Goal: Transaction & Acquisition: Register for event/course

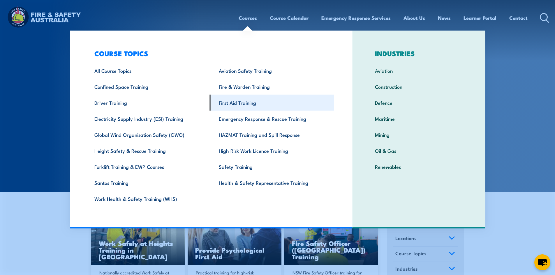
click at [243, 105] on link "First Aid Training" at bounding box center [272, 103] width 124 height 16
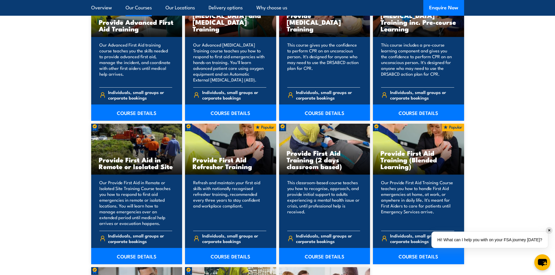
scroll to position [815, 0]
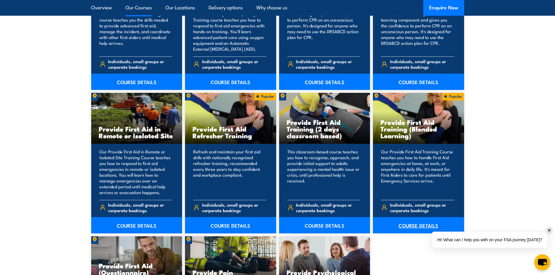
click at [412, 222] on link "COURSE DETAILS" at bounding box center [418, 225] width 91 height 16
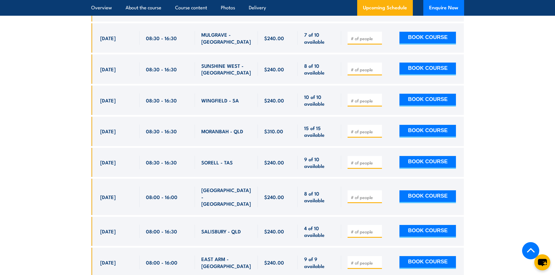
scroll to position [1718, 0]
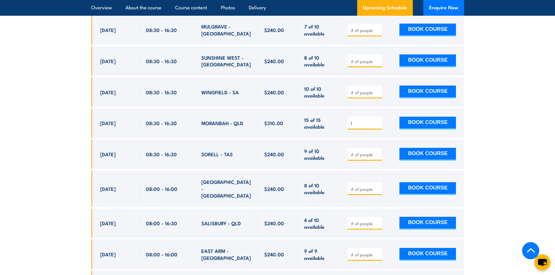
type input "1"
click at [377, 121] on input "1" at bounding box center [365, 124] width 29 height 6
click at [430, 117] on button "BOOK COURSE" at bounding box center [427, 123] width 57 height 13
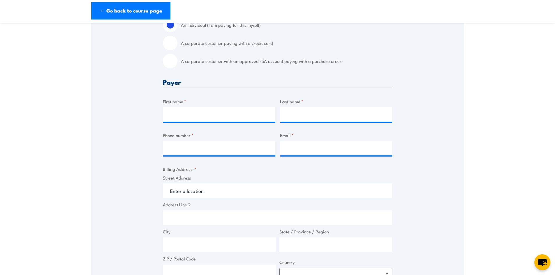
scroll to position [175, 0]
click at [205, 116] on input "First name *" at bounding box center [219, 113] width 112 height 15
type input "John"
type input "Hansen"
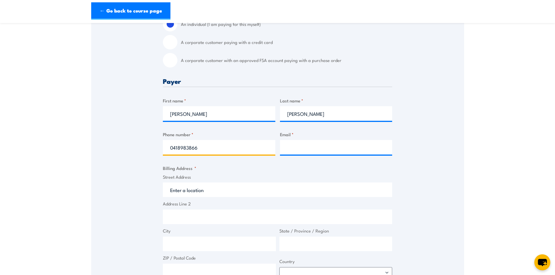
type input "0418983866"
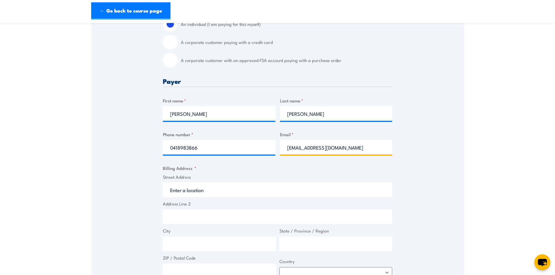
type input "waynehansen11@gmail.com"
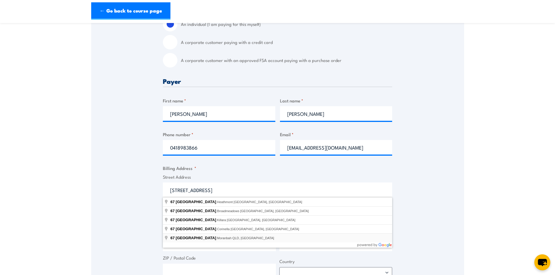
type input "67 Cuthbert Street, Moranbah QLD, Australia"
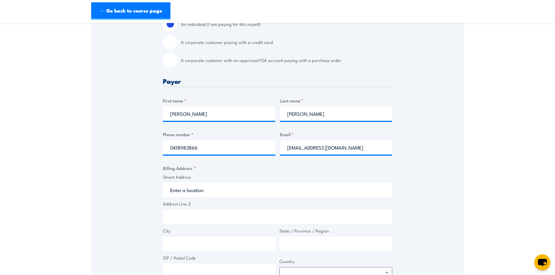
type input "67 Cuthbert St"
type input "Moranbah"
type input "[GEOGRAPHIC_DATA]"
type input "4744"
select select "Australia"
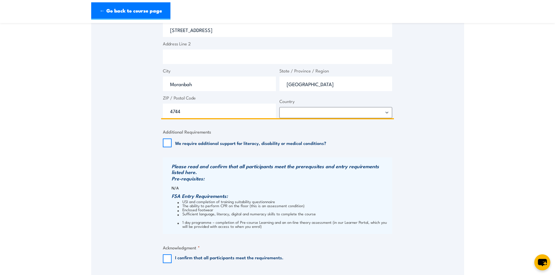
scroll to position [379, 0]
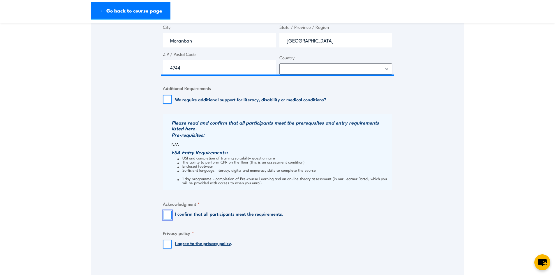
click at [169, 217] on input "I confirm that all participants meet the requirements." at bounding box center [167, 215] width 9 height 9
checkbox input "true"
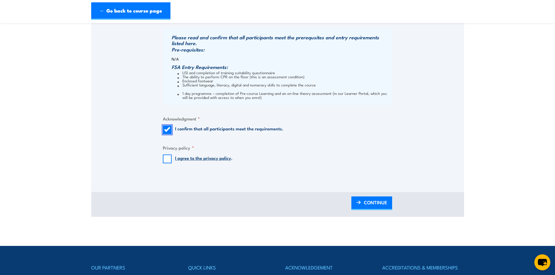
scroll to position [466, 0]
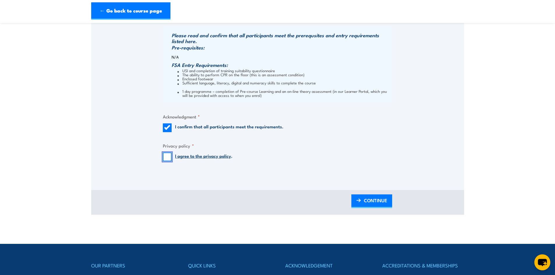
click at [167, 157] on input "I agree to the privacy policy ." at bounding box center [167, 157] width 9 height 9
checkbox input "true"
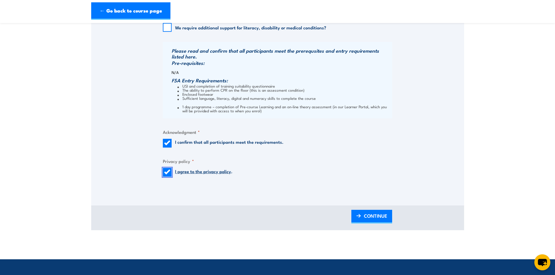
scroll to position [495, 0]
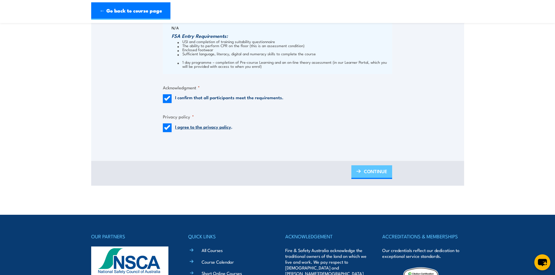
click at [369, 172] on span "CONTINUE" at bounding box center [375, 171] width 23 height 15
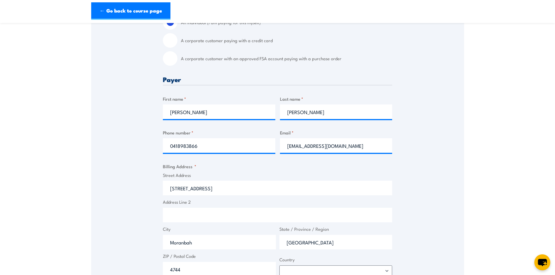
scroll to position [116, 0]
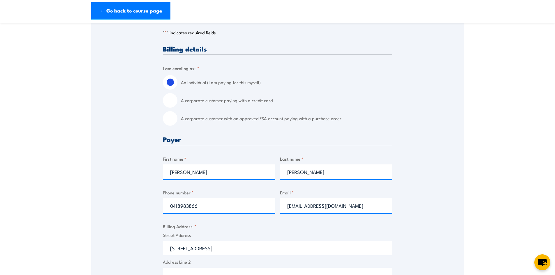
click at [167, 99] on input "A corporate customer paying with a credit card" at bounding box center [170, 100] width 15 height 15
radio input "true"
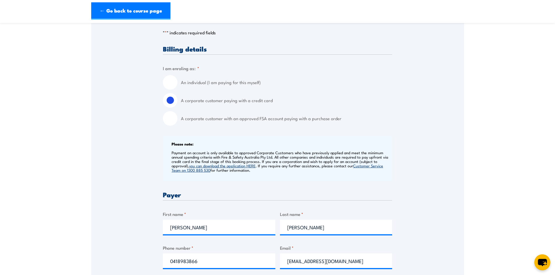
click at [167, 80] on input "An individual (I am paying for this myself)" at bounding box center [170, 82] width 15 height 15
radio input "true"
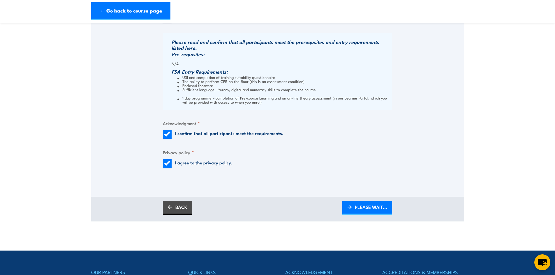
scroll to position [466, 0]
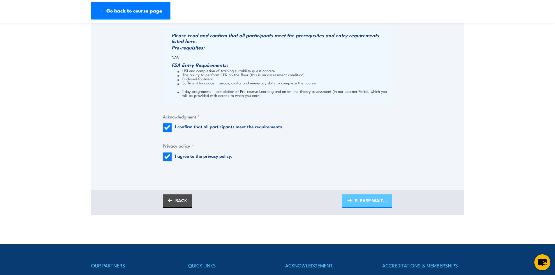
click at [368, 200] on span "PLEASE WAIT..." at bounding box center [371, 200] width 32 height 15
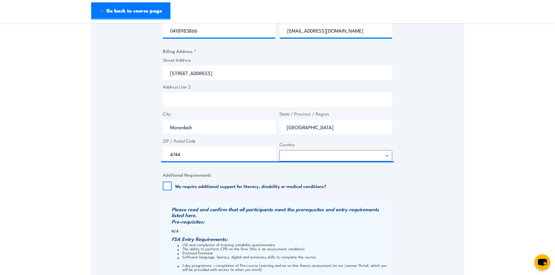
scroll to position [291, 0]
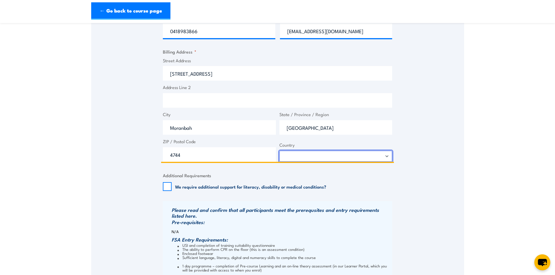
click at [384, 154] on select "Afghanistan Albania Algeria American Samoa Andorra Angola Anguilla Antarctica A…" at bounding box center [335, 156] width 113 height 11
click at [279, 151] on select "Afghanistan Albania Algeria American Samoa Andorra Angola Anguilla Antarctica A…" at bounding box center [335, 156] width 113 height 11
click at [298, 96] on input "Address Line 2" at bounding box center [277, 100] width 229 height 15
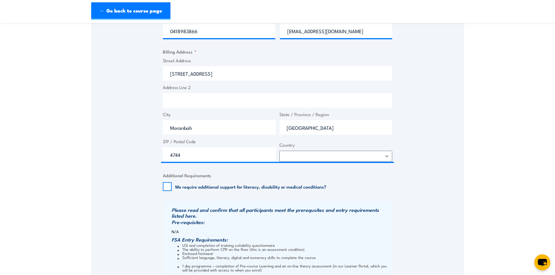
click at [354, 176] on fieldset "Additional Requirements We require additional support for literacy, disability …" at bounding box center [277, 181] width 229 height 19
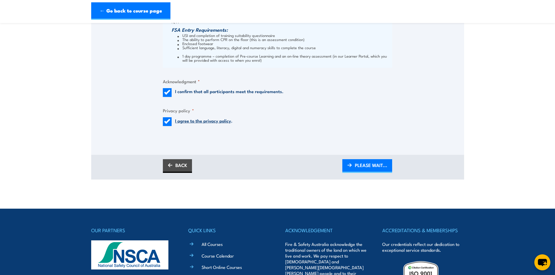
scroll to position [553, 0]
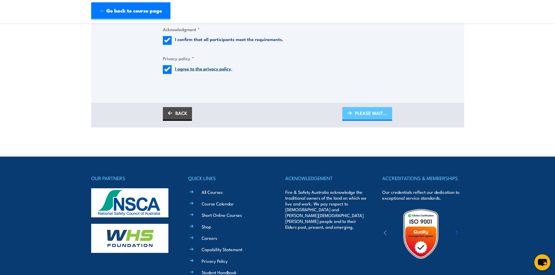
click at [366, 111] on span "PLEASE WAIT..." at bounding box center [371, 112] width 32 height 15
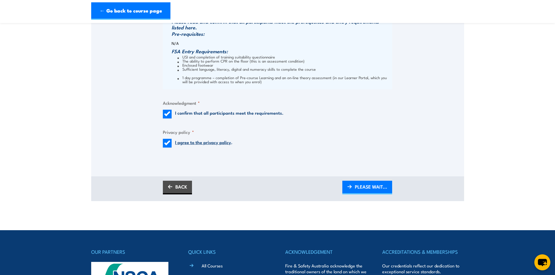
scroll to position [457, 0]
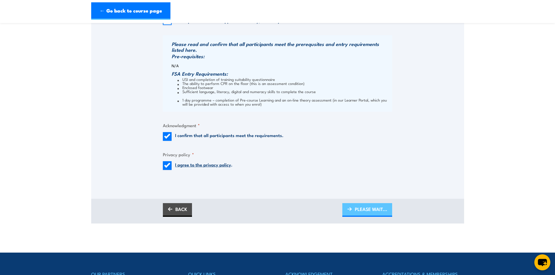
click at [364, 207] on span "PLEASE WAIT..." at bounding box center [371, 209] width 32 height 15
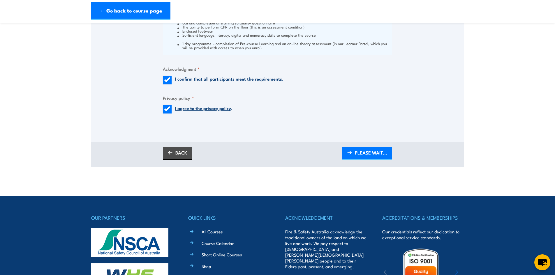
scroll to position [524, 0]
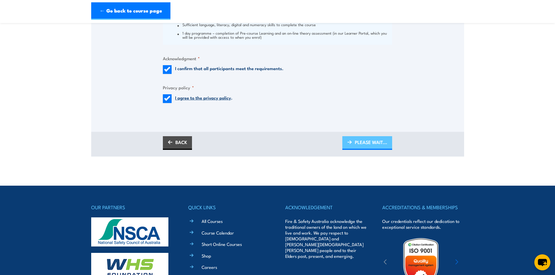
click at [365, 143] on span "PLEASE WAIT..." at bounding box center [371, 142] width 32 height 15
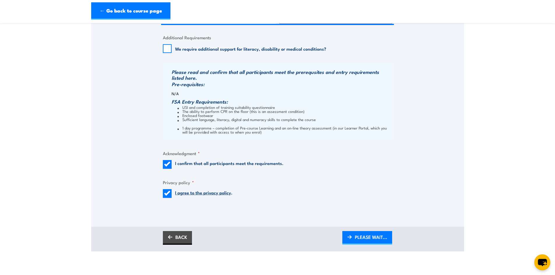
scroll to position [408, 0]
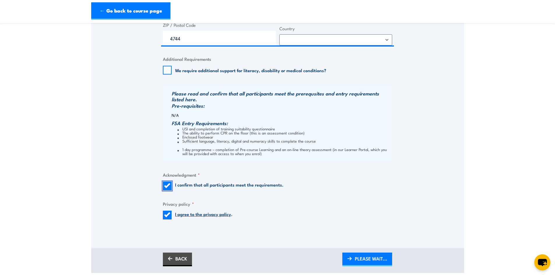
click at [167, 184] on input "I confirm that all participants meet the requirements." at bounding box center [167, 186] width 9 height 9
click at [166, 186] on input "I confirm that all participants meet the requirements." at bounding box center [167, 186] width 9 height 9
checkbox input "true"
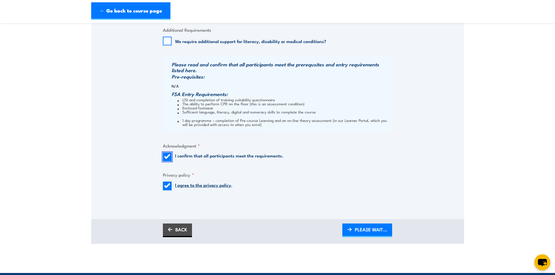
scroll to position [553, 0]
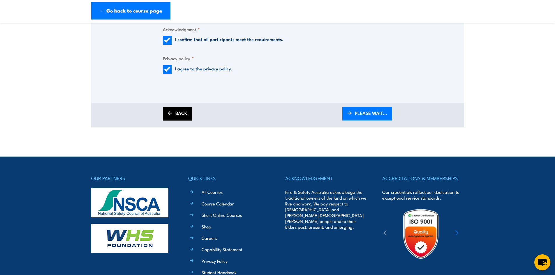
click at [179, 110] on link "BACK" at bounding box center [177, 114] width 29 height 14
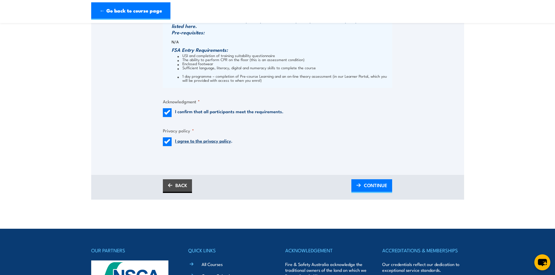
scroll to position [524, 0]
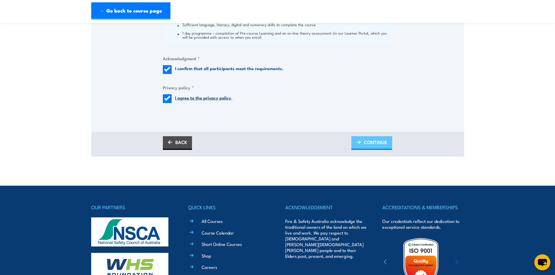
click at [369, 140] on span "CONTINUE" at bounding box center [375, 142] width 23 height 15
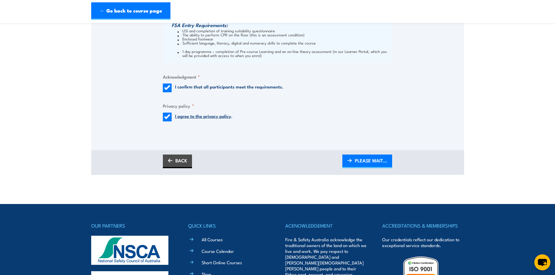
scroll to position [495, 0]
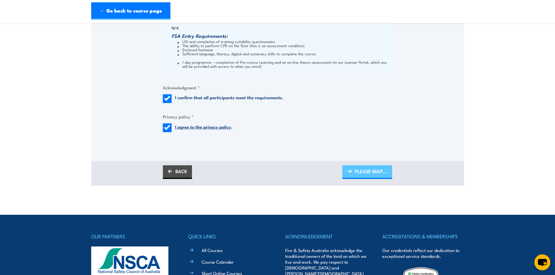
click at [364, 169] on span "PLEASE WAIT..." at bounding box center [371, 171] width 32 height 15
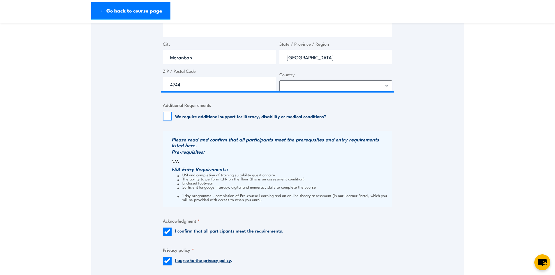
scroll to position [349, 0]
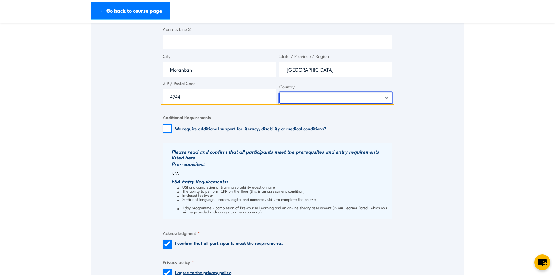
click at [348, 99] on select "Afghanistan Albania Algeria American Samoa Andorra Angola Anguilla Antarctica A…" at bounding box center [335, 98] width 113 height 11
click at [386, 99] on select "Afghanistan Albania Algeria American Samoa Andorra Angola Anguilla Antarctica A…" at bounding box center [335, 98] width 113 height 11
click at [279, 93] on select "Afghanistan Albania Algeria American Samoa Andorra Angola Anguilla Antarctica A…" at bounding box center [335, 98] width 113 height 11
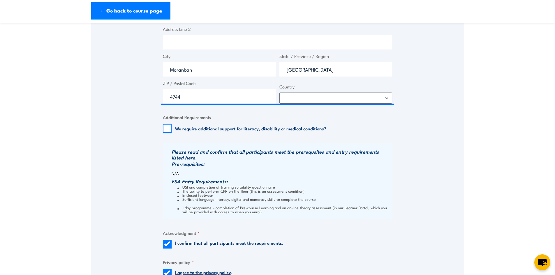
click at [289, 149] on h3 "Please read and confirm that all participants meet the prerequsites and entry r…" at bounding box center [281, 155] width 219 height 12
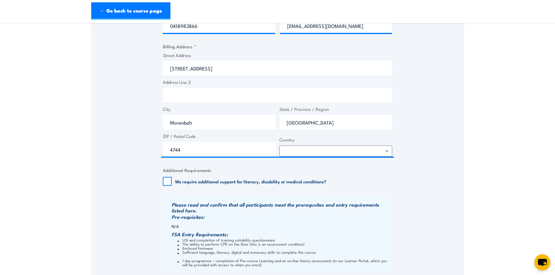
scroll to position [291, 0]
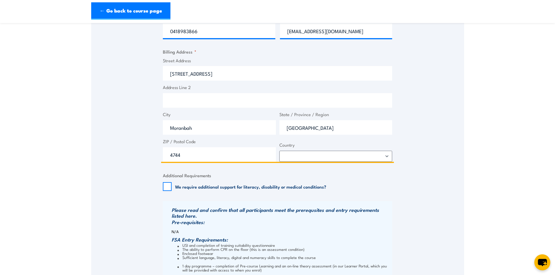
click at [188, 102] on input "Address Line 2" at bounding box center [277, 100] width 229 height 15
click at [197, 102] on input "PO box 33 moranbah 4744" at bounding box center [277, 100] width 229 height 15
type input "PO box 33 Moranbah 4744"
click at [240, 127] on input "Moranbah" at bounding box center [219, 127] width 113 height 15
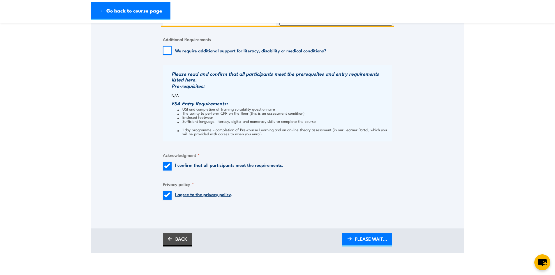
scroll to position [437, 0]
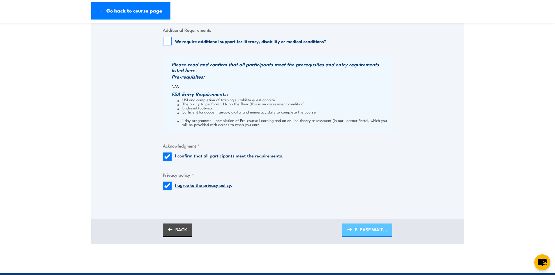
click at [360, 229] on span "PLEASE WAIT..." at bounding box center [371, 229] width 32 height 15
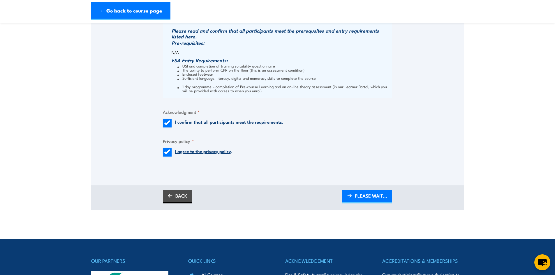
scroll to position [524, 0]
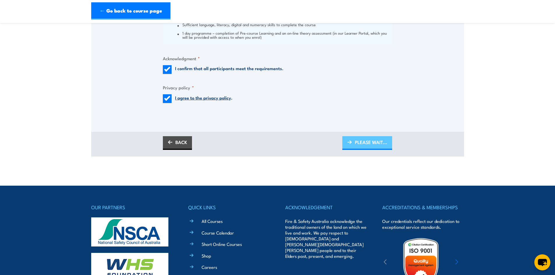
click at [354, 144] on link "PLEASE WAIT..." at bounding box center [367, 143] width 50 height 14
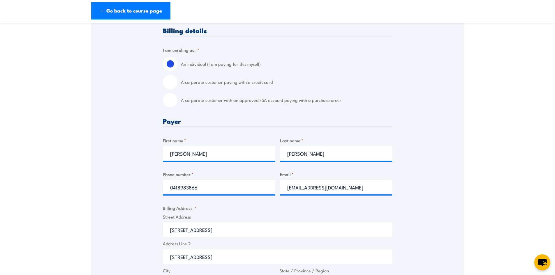
scroll to position [29, 0]
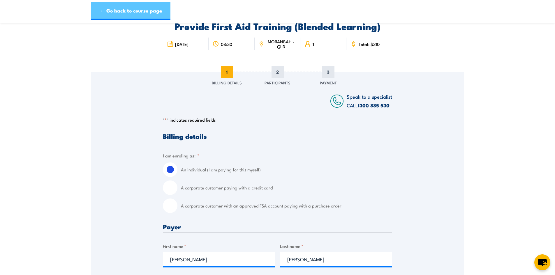
click at [112, 9] on link "← Go back to course page" at bounding box center [130, 10] width 79 height 17
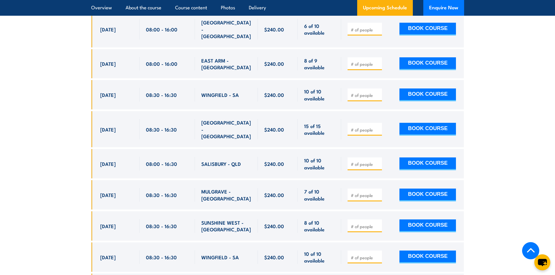
scroll to position [1591, 0]
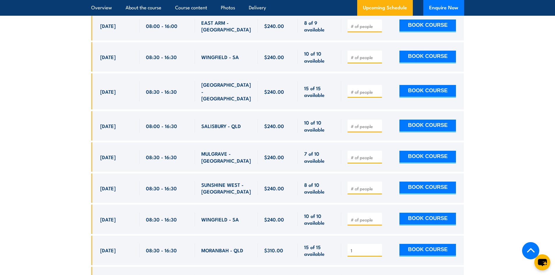
type input "1"
click at [379, 248] on input "1" at bounding box center [365, 251] width 29 height 6
click at [377, 248] on input "1" at bounding box center [365, 251] width 29 height 6
click at [433, 244] on button "BOOK COURSE" at bounding box center [427, 250] width 57 height 13
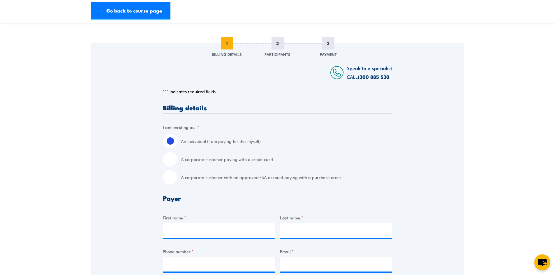
scroll to position [58, 0]
click at [206, 230] on input "First name *" at bounding box center [219, 230] width 112 height 15
type input "John"
type input "Hansen"
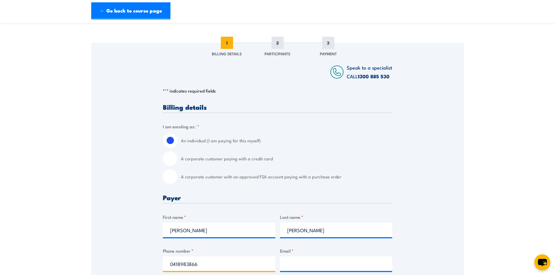
type input "0418983866"
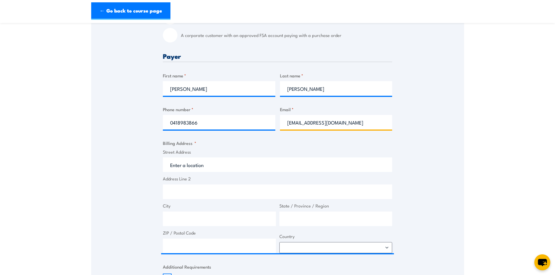
scroll to position [204, 0]
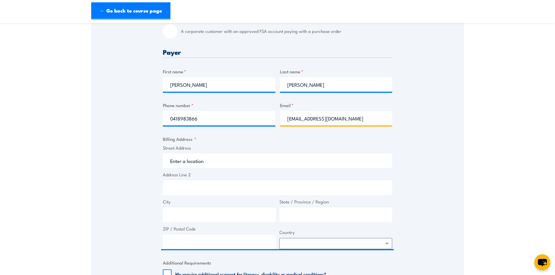
type input "waynehansen11@gmail.com"
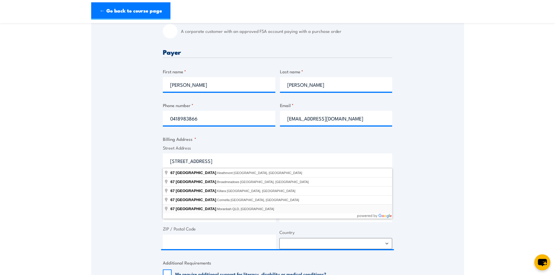
type input "67 Cuthbert Street, Moranbah QLD, Australia"
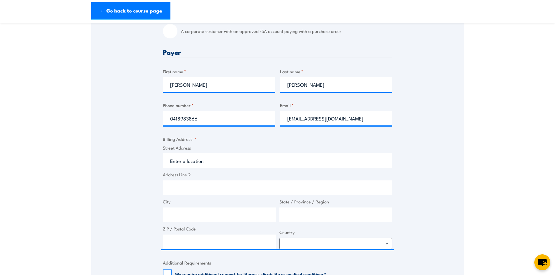
type input "67 Cuthbert St"
type input "Moranbah"
type input "Queensland"
type input "4744"
select select "Australia"
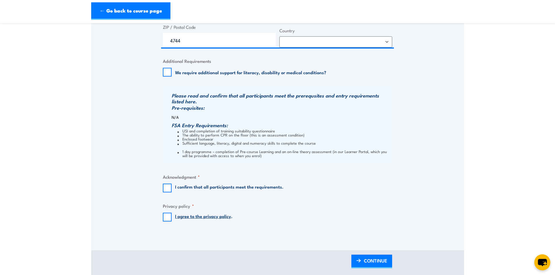
scroll to position [408, 0]
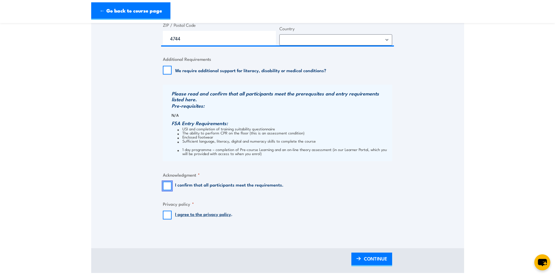
click at [170, 186] on input "I confirm that all participants meet the requirements." at bounding box center [167, 186] width 9 height 9
checkbox input "true"
click at [168, 216] on input "I agree to the privacy policy ." at bounding box center [167, 215] width 9 height 9
checkbox input "true"
click at [368, 261] on span "CONTINUE" at bounding box center [375, 258] width 23 height 15
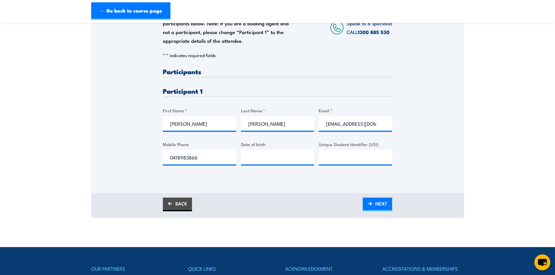
scroll to position [116, 0]
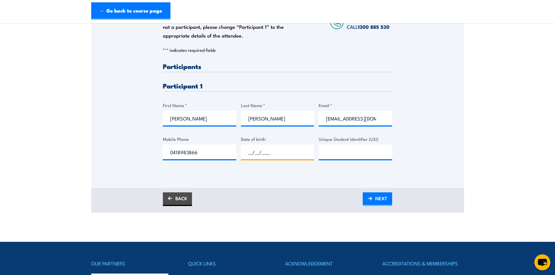
click at [254, 151] on input "__/__/____" at bounding box center [277, 152] width 73 height 15
type input "10/06/1956"
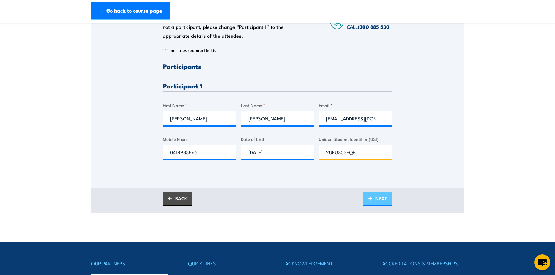
type input "2UEU3C3EQF"
click at [375, 197] on link "NEXT" at bounding box center [377, 200] width 29 height 14
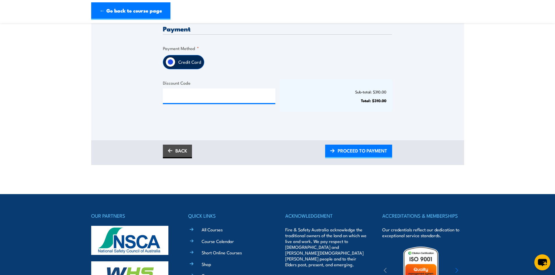
scroll to position [146, 0]
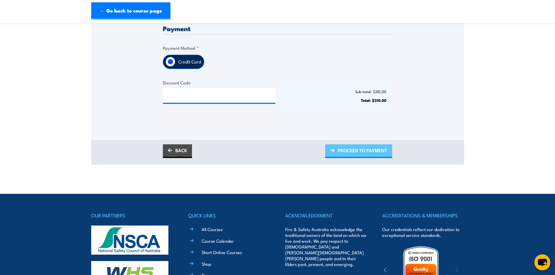
click at [355, 152] on span "PROCEED TO PAYMENT" at bounding box center [363, 150] width 50 height 15
